Goal: Transaction & Acquisition: Register for event/course

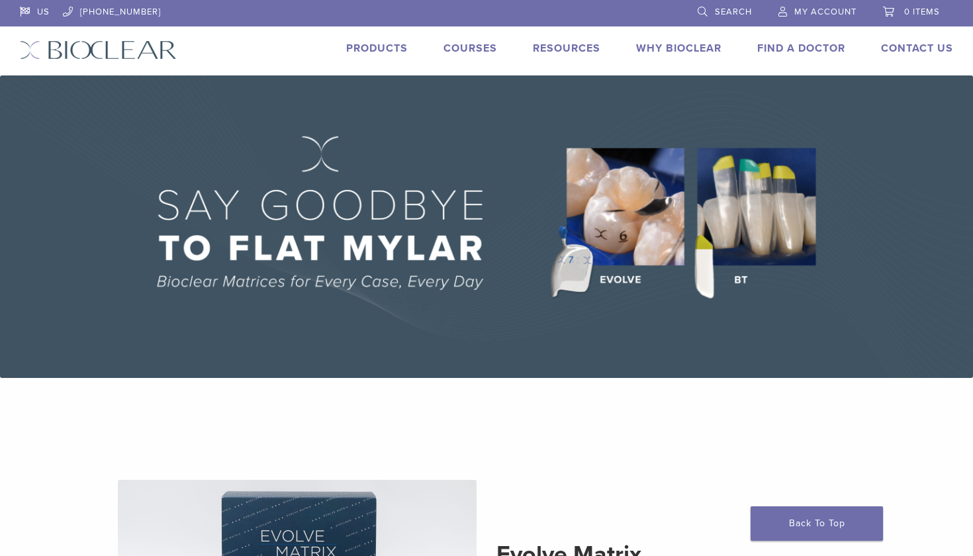
click at [467, 51] on link "Courses" at bounding box center [470, 48] width 54 height 13
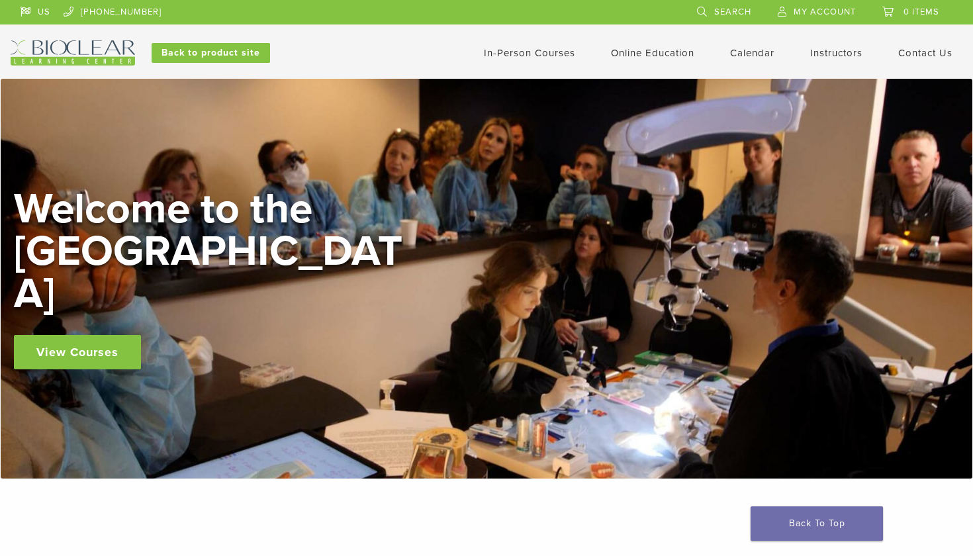
click at [546, 53] on link "In-Person Courses" at bounding box center [529, 53] width 91 height 12
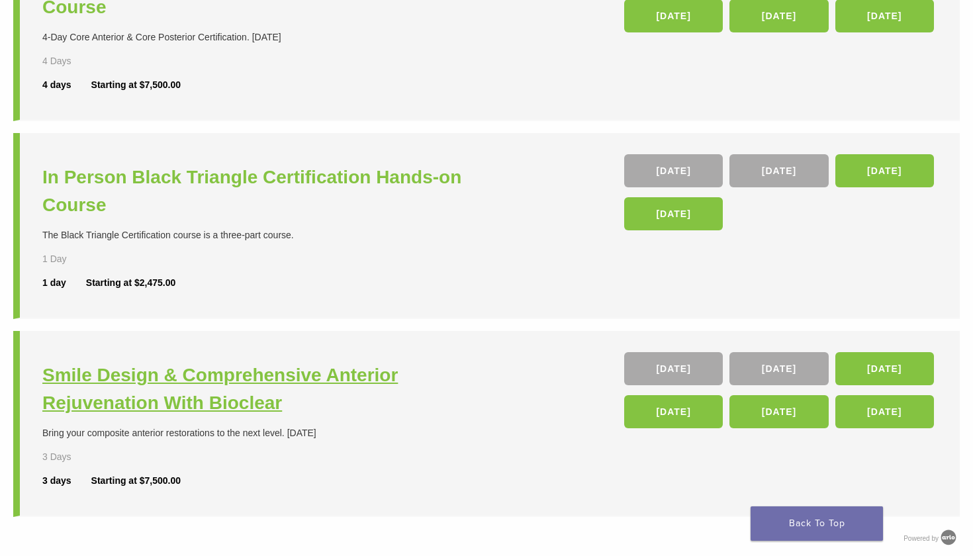
scroll to position [367, 0]
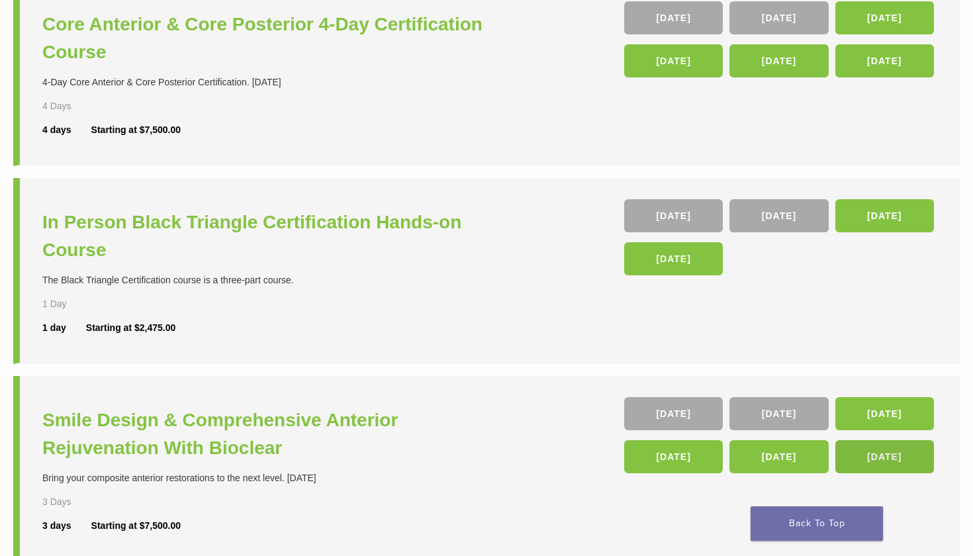
click at [873, 455] on link "[DATE]" at bounding box center [884, 456] width 99 height 33
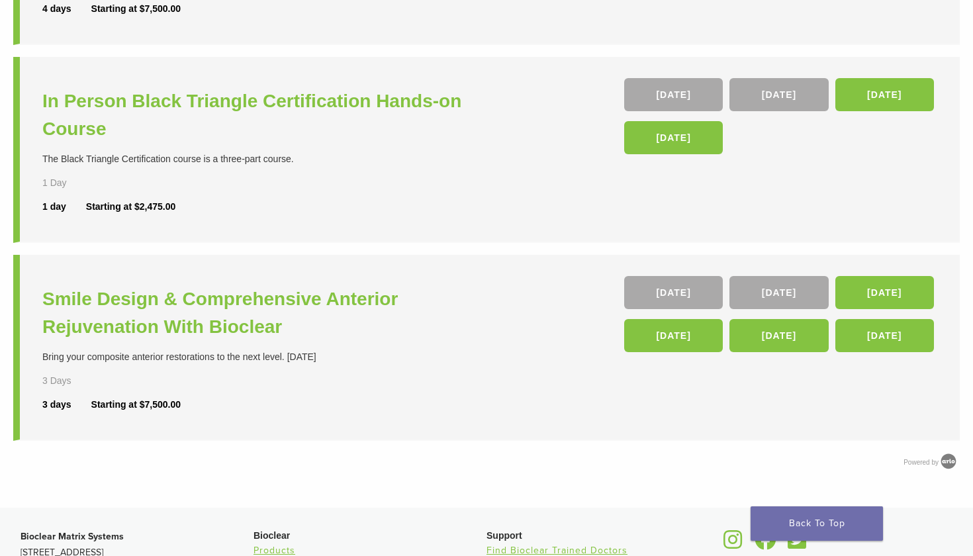
scroll to position [497, 0]
